Goal: Transaction & Acquisition: Book appointment/travel/reservation

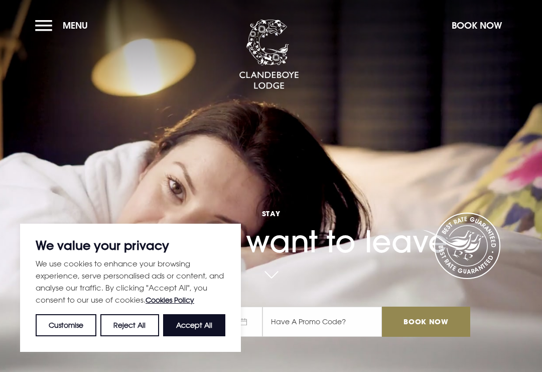
click at [194, 324] on button "Accept All" at bounding box center [194, 325] width 62 height 22
checkbox input "true"
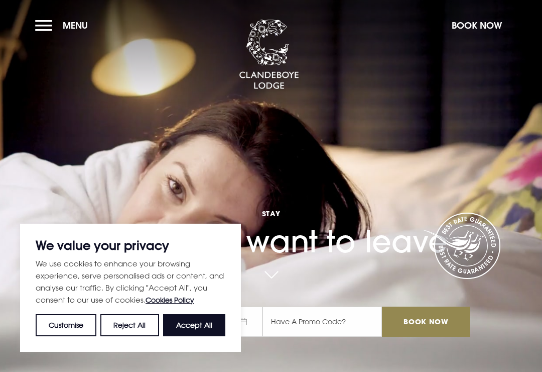
checkbox input "true"
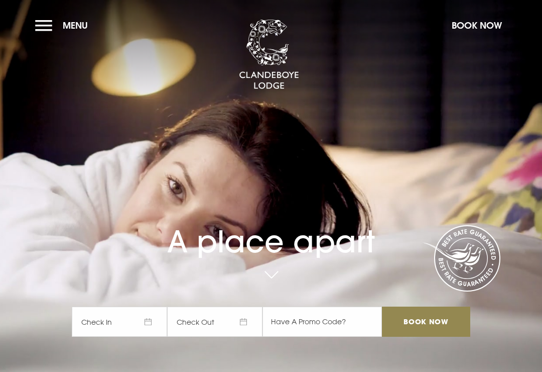
checkbox input "true"
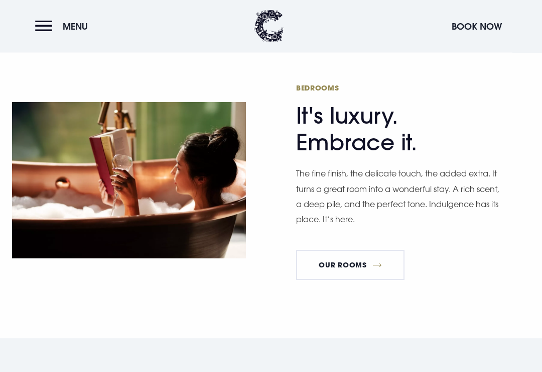
scroll to position [565, 0]
click at [361, 271] on link "Our Rooms" at bounding box center [350, 265] width 108 height 30
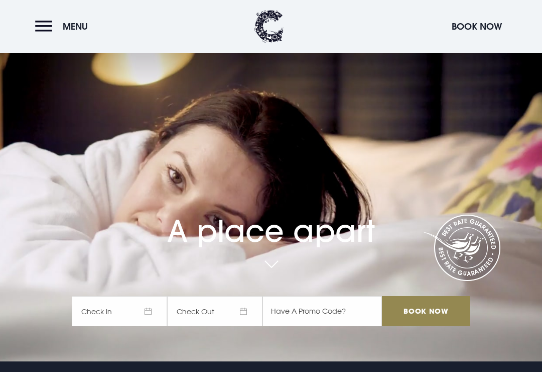
scroll to position [0, 0]
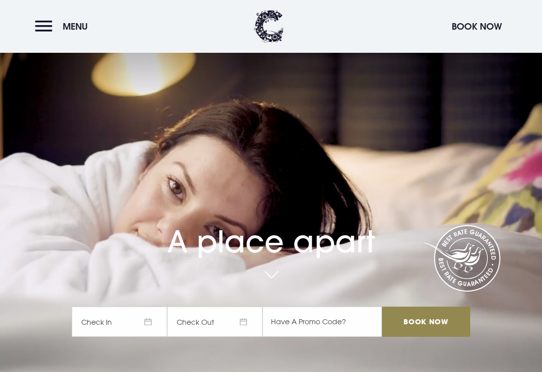
click at [48, 23] on button "Menu" at bounding box center [64, 27] width 58 height 22
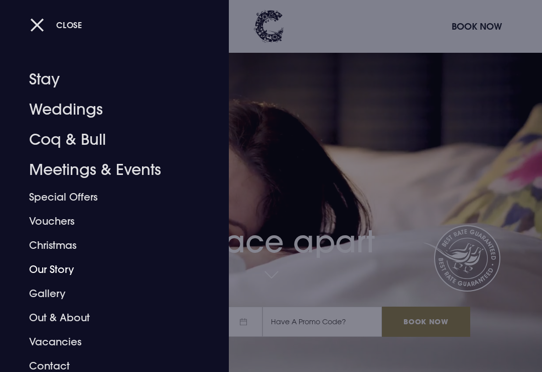
click at [68, 267] on link "Our Story" at bounding box center [107, 269] width 157 height 24
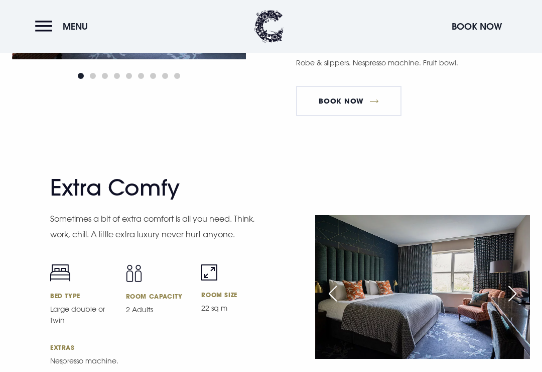
scroll to position [2562, 0]
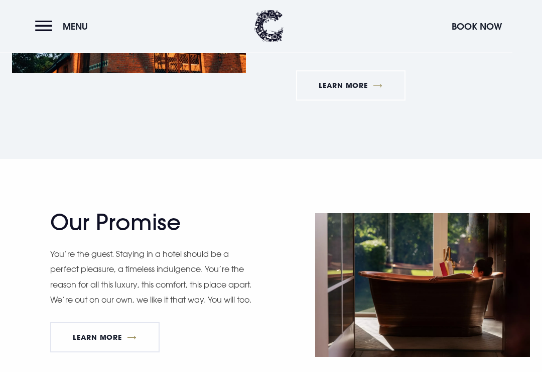
scroll to position [765, 0]
click at [97, 322] on link "Learn More" at bounding box center [104, 337] width 109 height 30
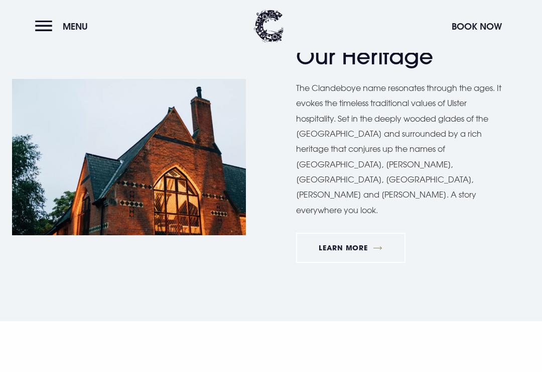
scroll to position [603, 0]
click at [356, 232] on link "Learn More" at bounding box center [350, 247] width 109 height 30
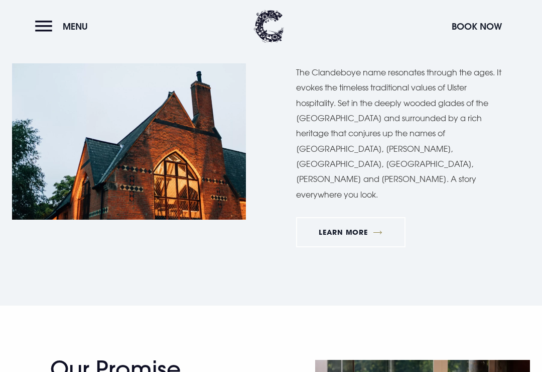
click at [420, 245] on div "Our Heritage The Clandeboye name resonates through the ages. It evokes the time…" at bounding box center [271, 141] width 542 height 328
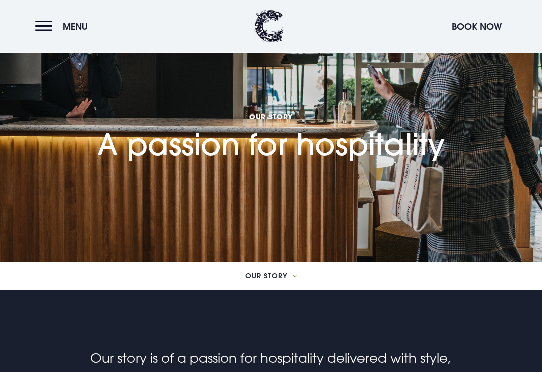
scroll to position [0, 0]
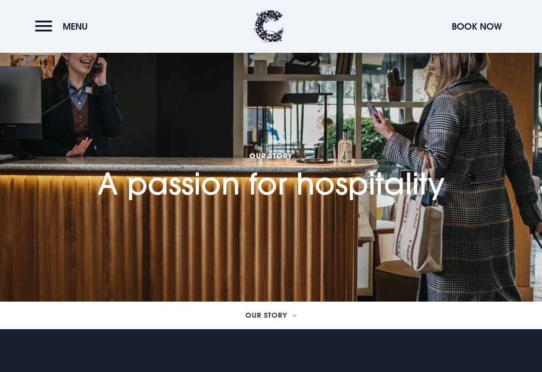
click at [265, 28] on img at bounding box center [269, 26] width 30 height 33
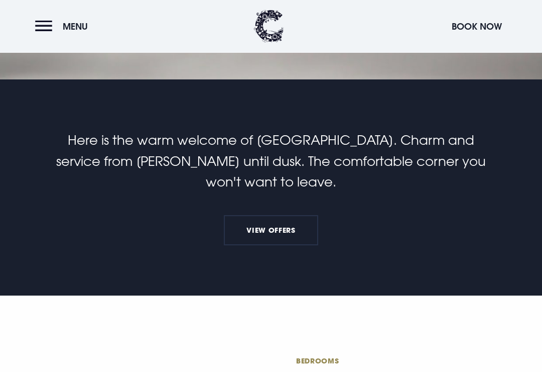
scroll to position [293, 0]
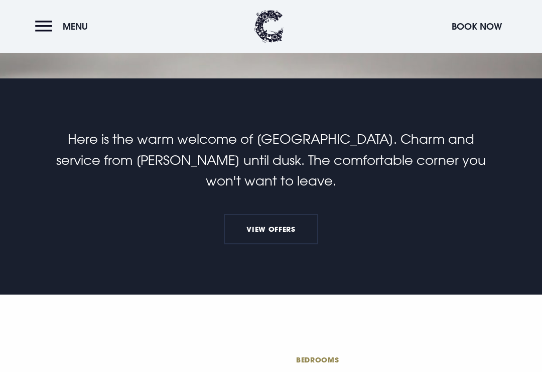
click at [280, 242] on link "View Offers" at bounding box center [271, 229] width 94 height 30
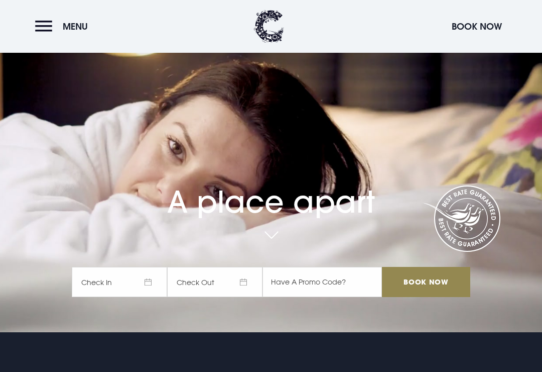
scroll to position [0, 0]
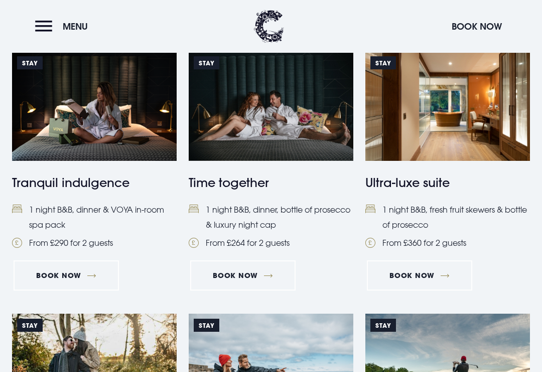
scroll to position [724, 0]
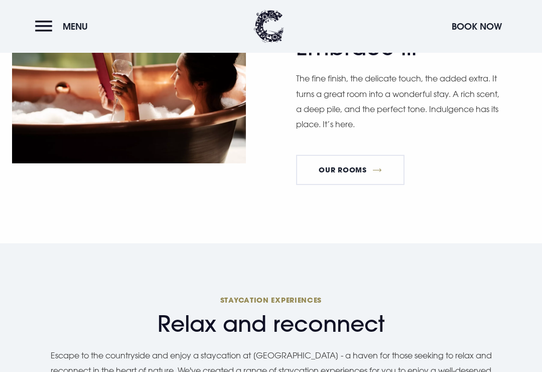
scroll to position [657, 0]
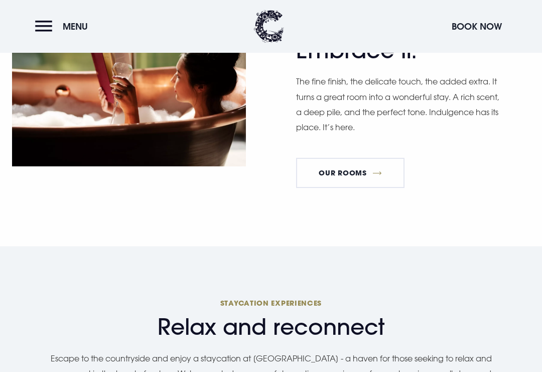
click at [361, 186] on link "Our Rooms" at bounding box center [350, 173] width 108 height 30
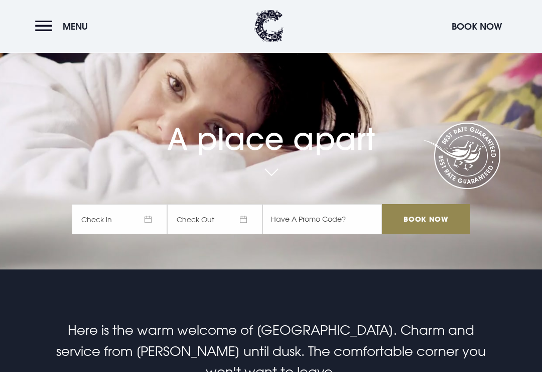
scroll to position [0, 0]
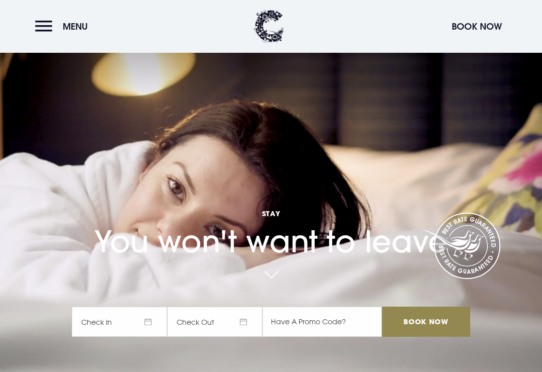
click at [155, 332] on span "Check In" at bounding box center [119, 321] width 95 height 30
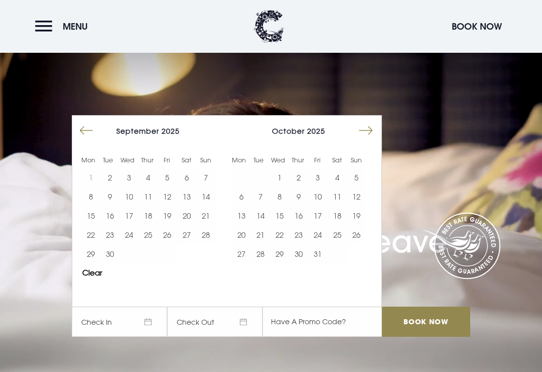
click at [373, 140] on button "Move forward to switch to the next month." at bounding box center [365, 130] width 19 height 19
click at [372, 140] on button "Move forward to switch to the next month." at bounding box center [365, 130] width 19 height 19
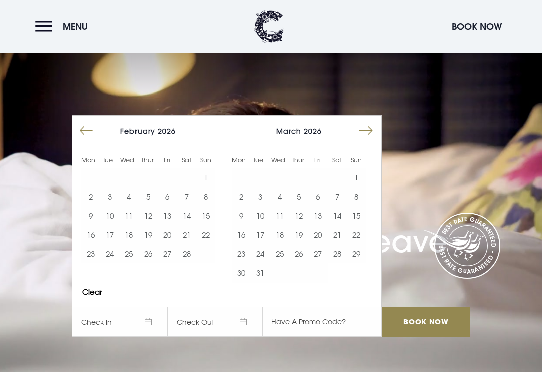
click at [362, 244] on button "22" at bounding box center [356, 234] width 19 height 19
click at [264, 263] on button "24" at bounding box center [260, 253] width 19 height 19
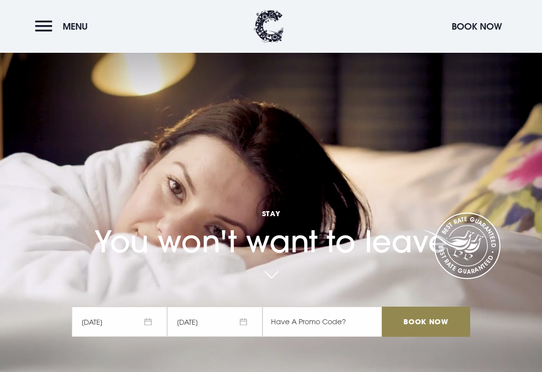
click at [422, 331] on input "Book Now" at bounding box center [426, 321] width 88 height 30
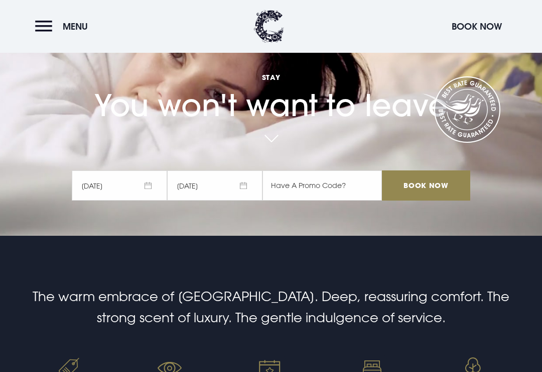
scroll to position [135, 0]
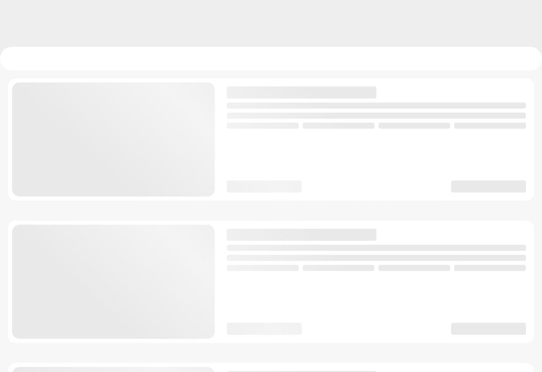
checkbox input "true"
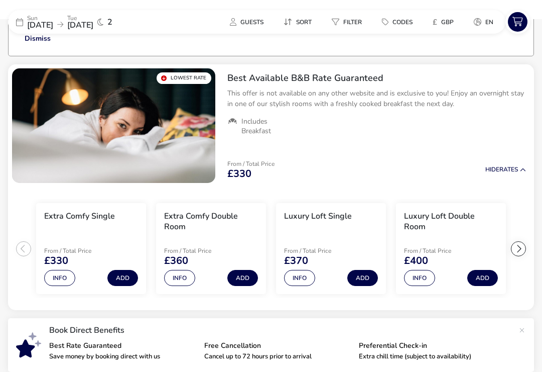
scroll to position [84, 0]
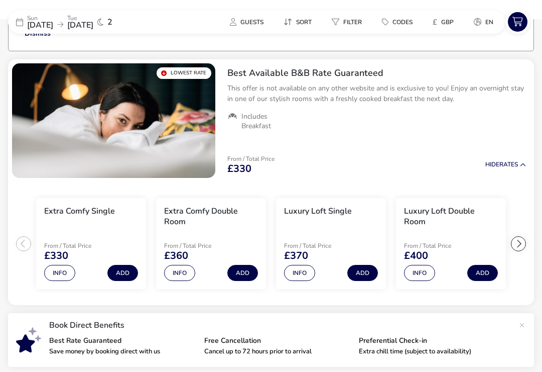
click at [55, 270] on button "Info" at bounding box center [59, 273] width 31 height 16
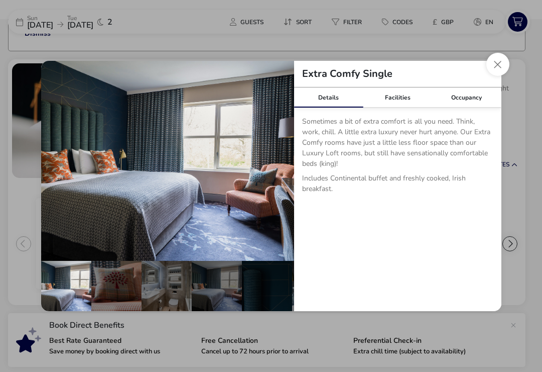
click at [478, 96] on div "Occupancy" at bounding box center [466, 97] width 69 height 20
